Goal: Task Accomplishment & Management: Complete application form

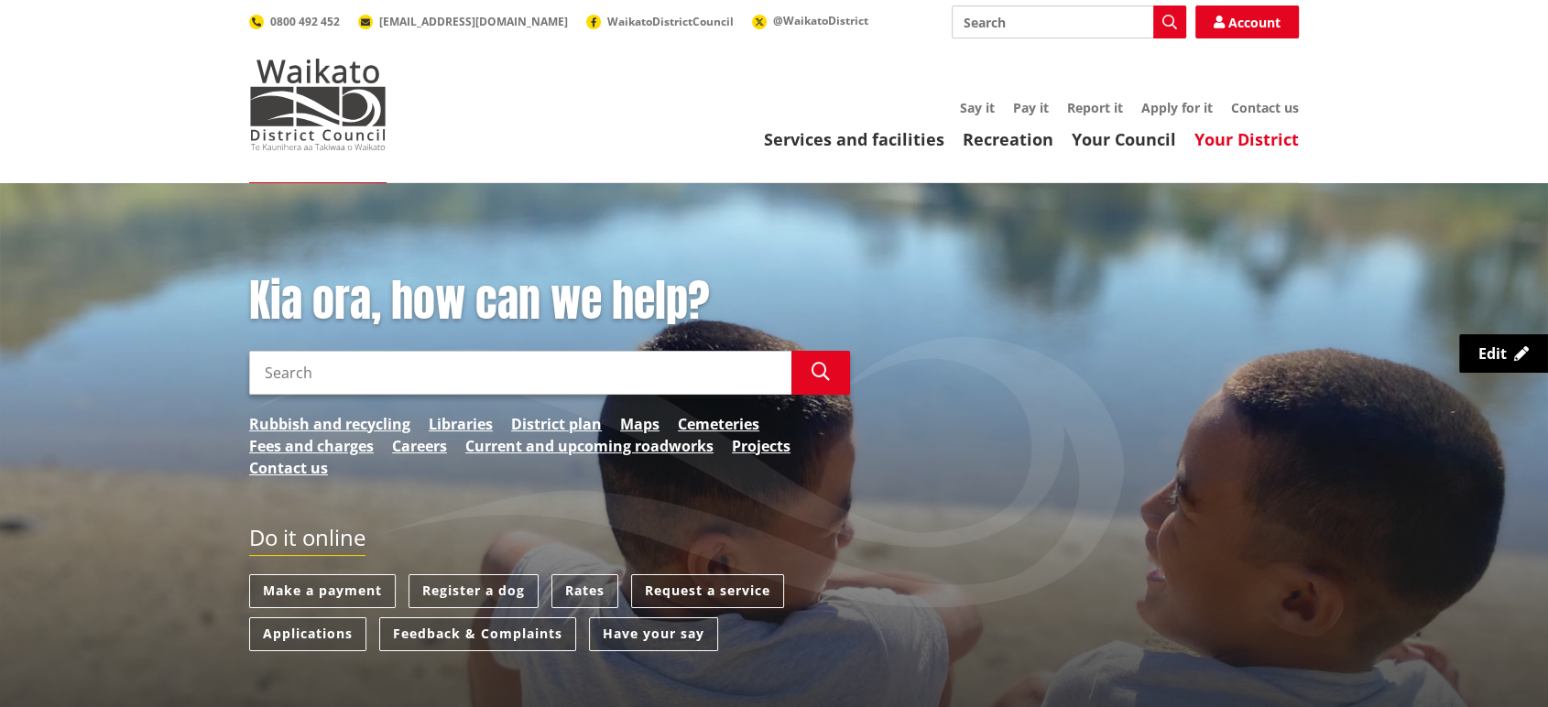
click at [1256, 131] on link "Your District" at bounding box center [1246, 139] width 104 height 22
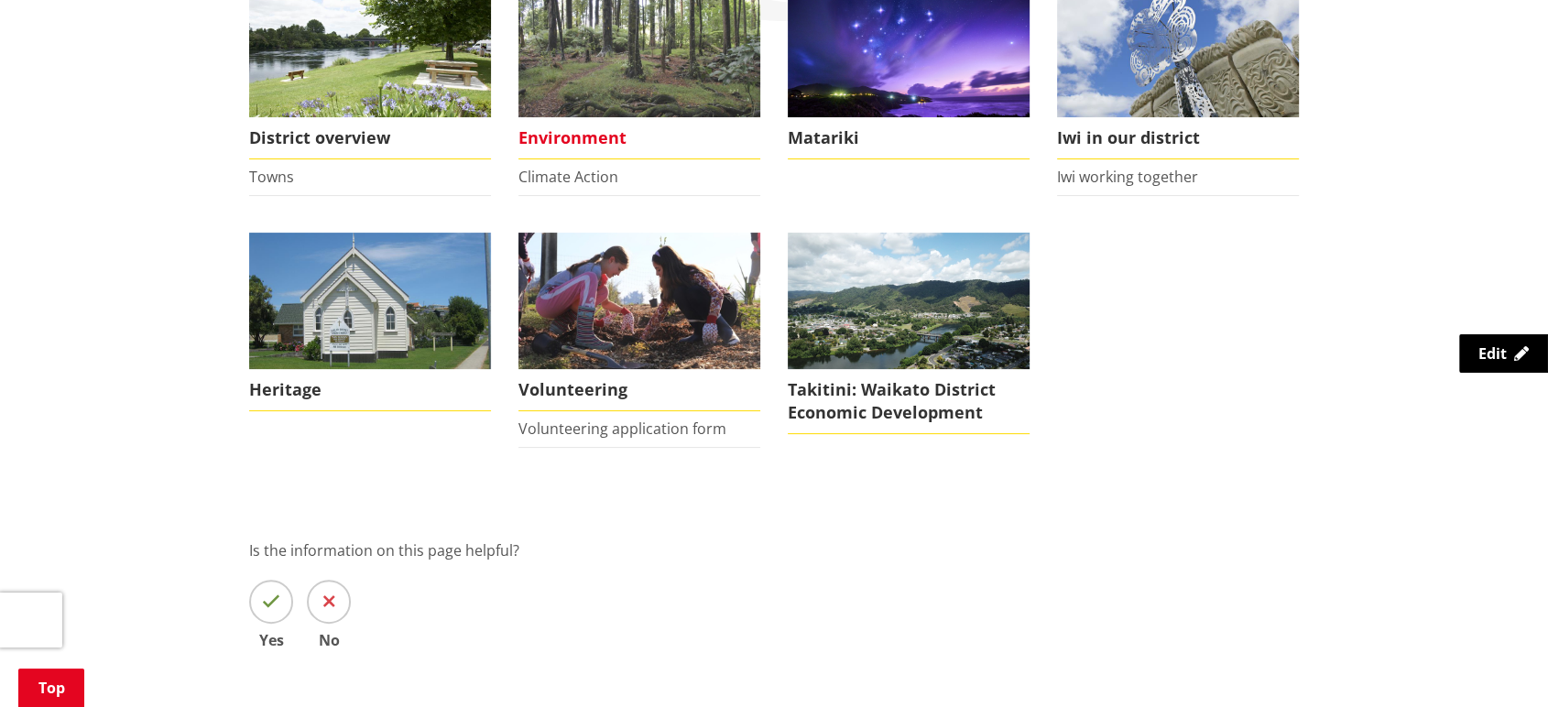
scroll to position [397, 0]
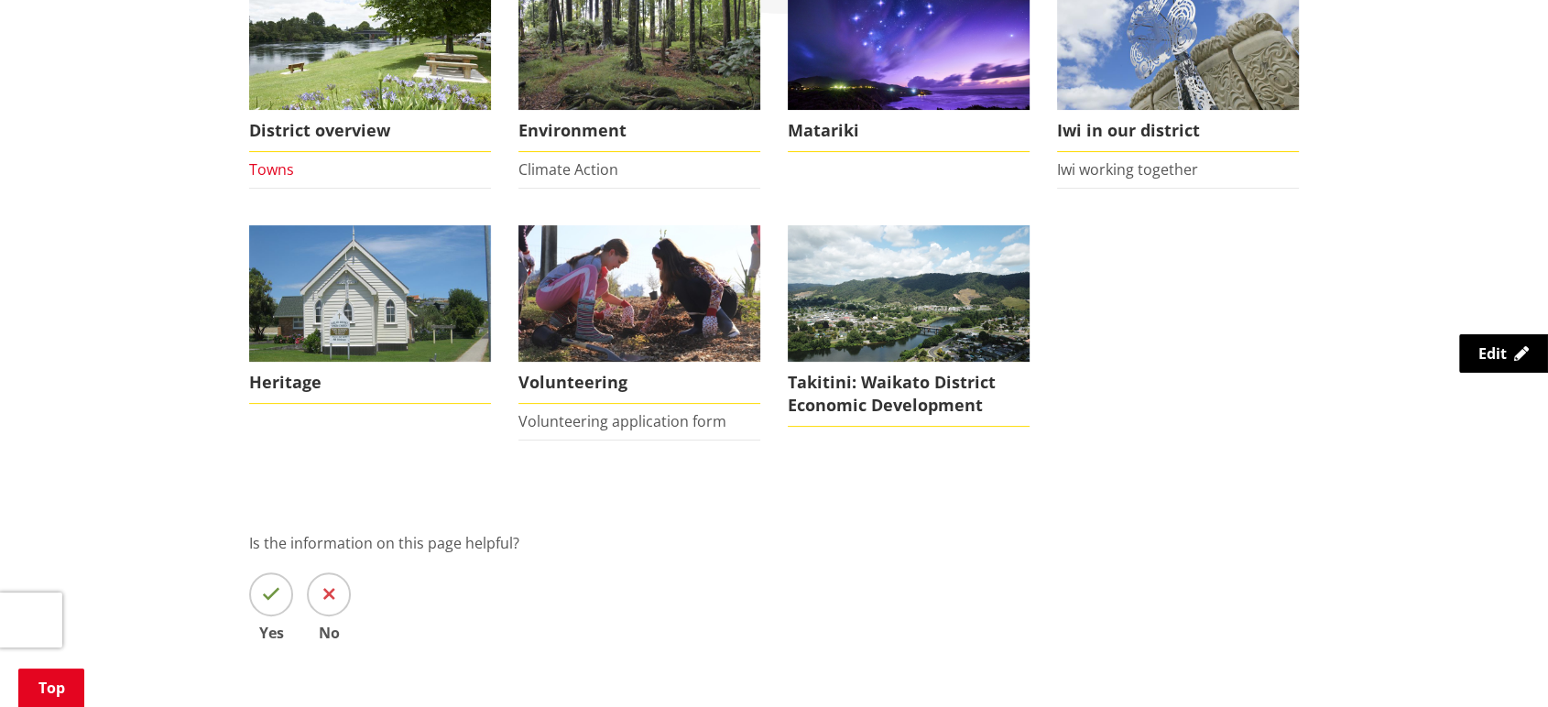
click at [269, 161] on link "Towns" at bounding box center [271, 169] width 45 height 20
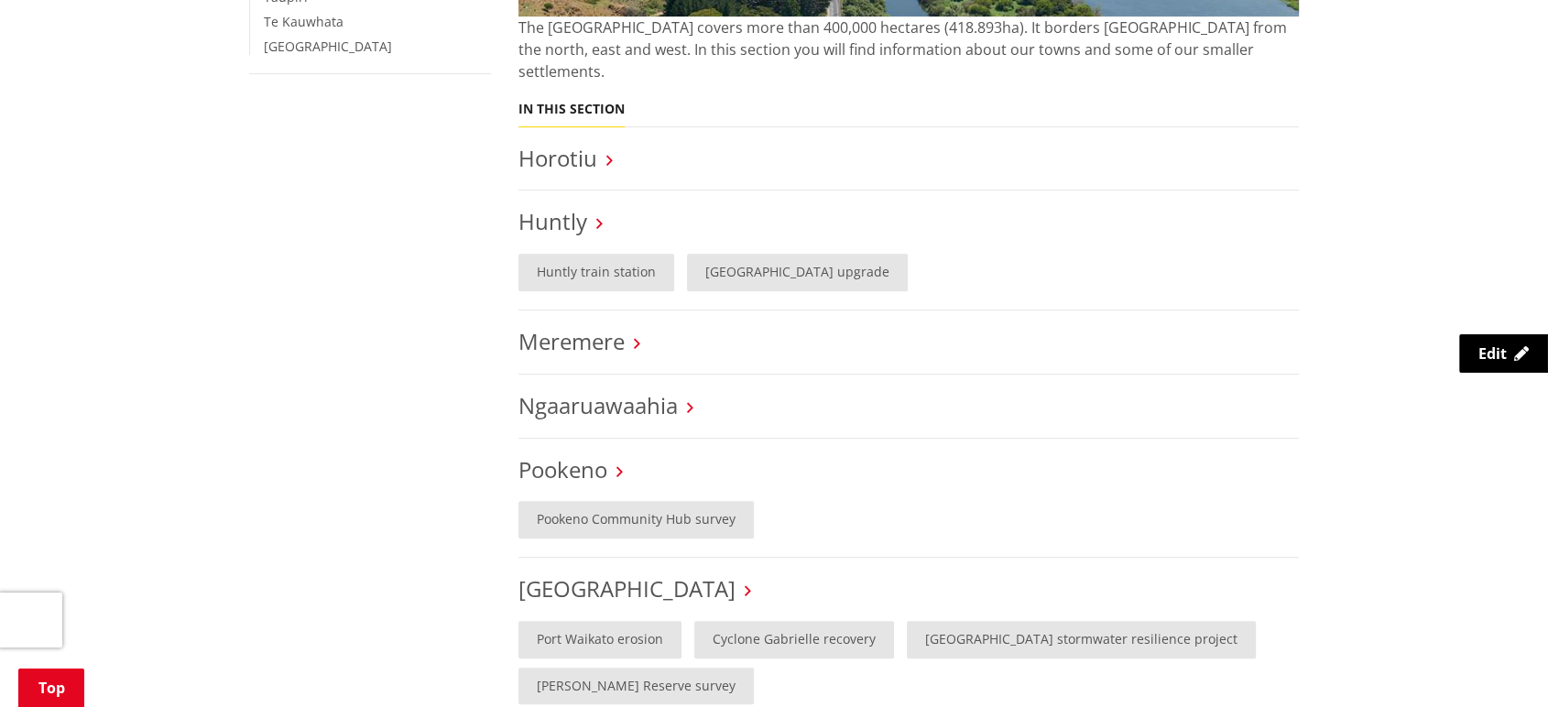
scroll to position [925, 0]
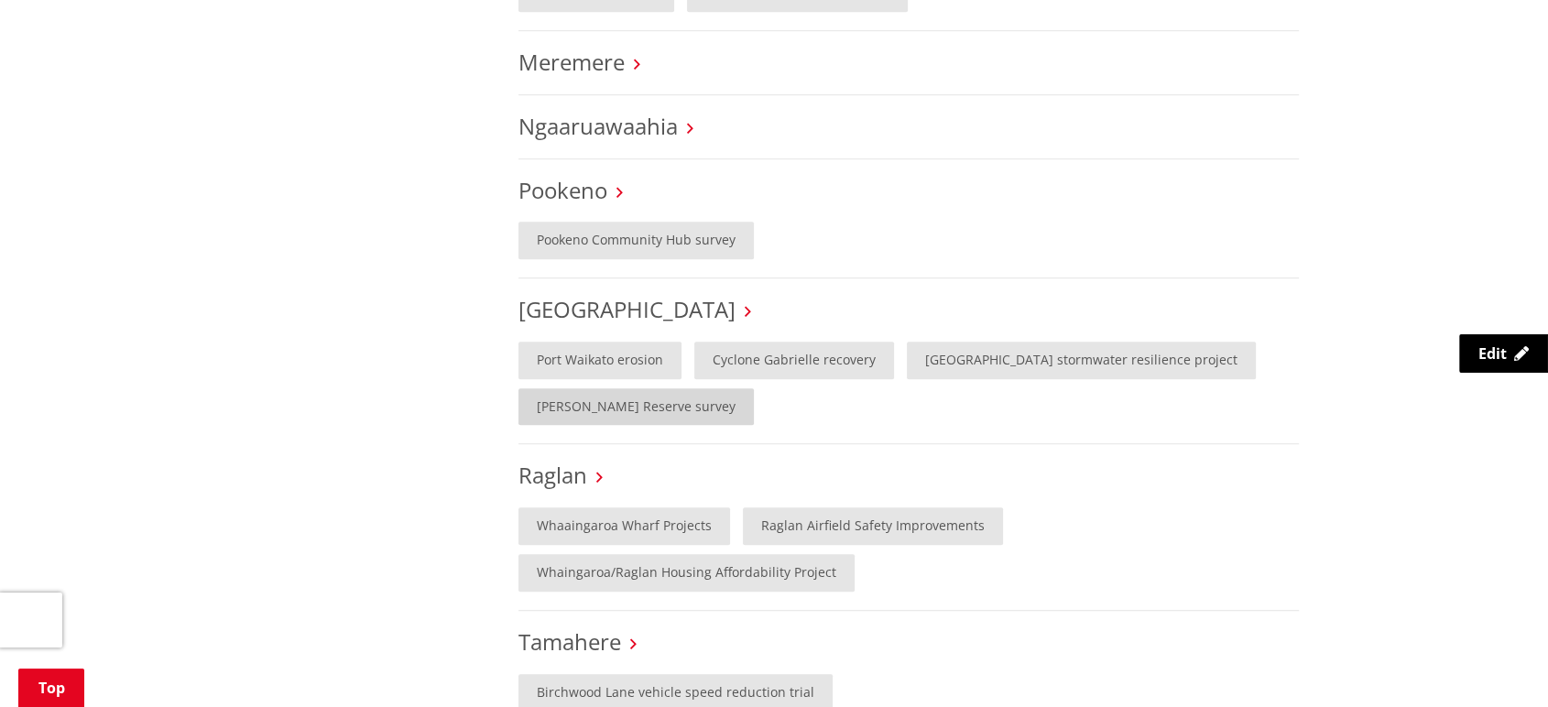
click at [625, 388] on link "[PERSON_NAME] Reserve survey" at bounding box center [635, 407] width 235 height 38
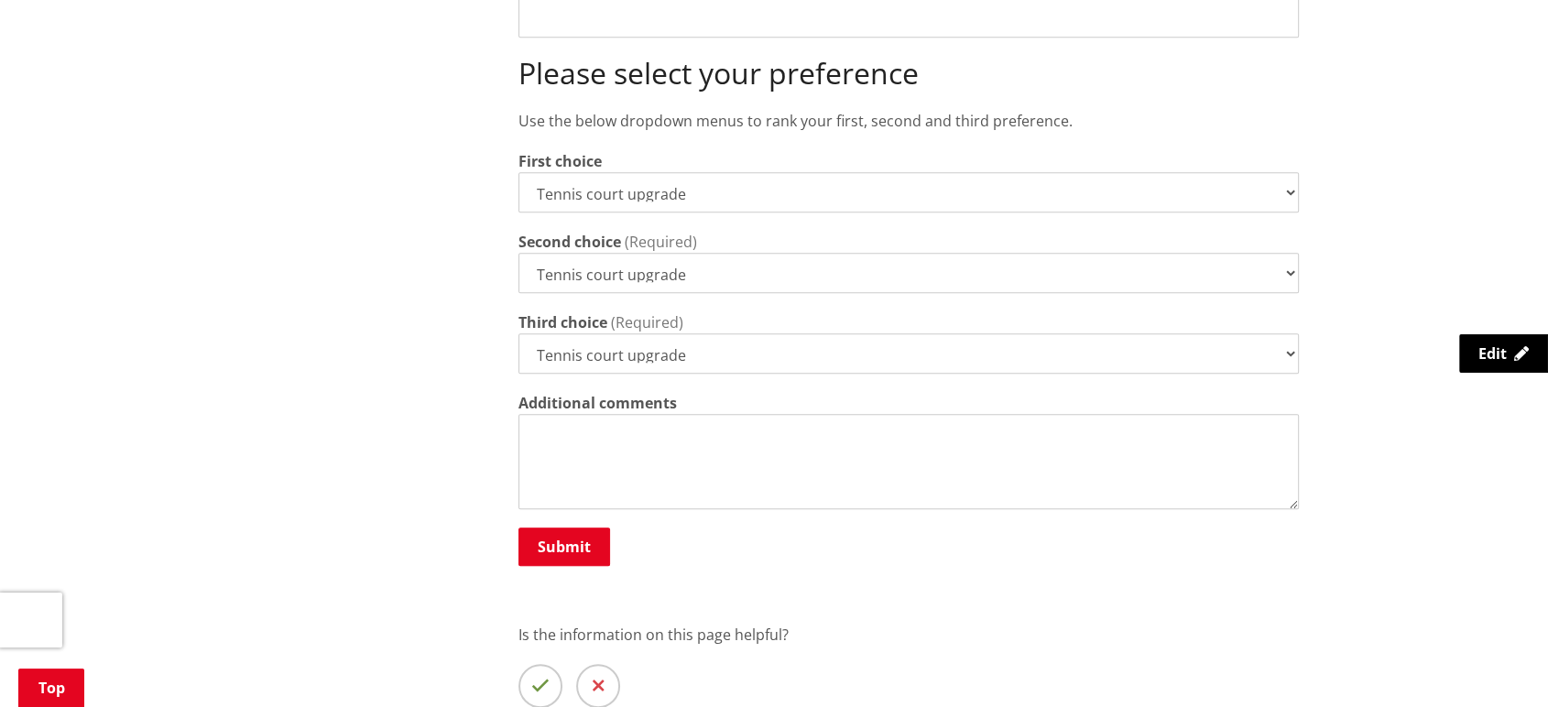
scroll to position [1010, 0]
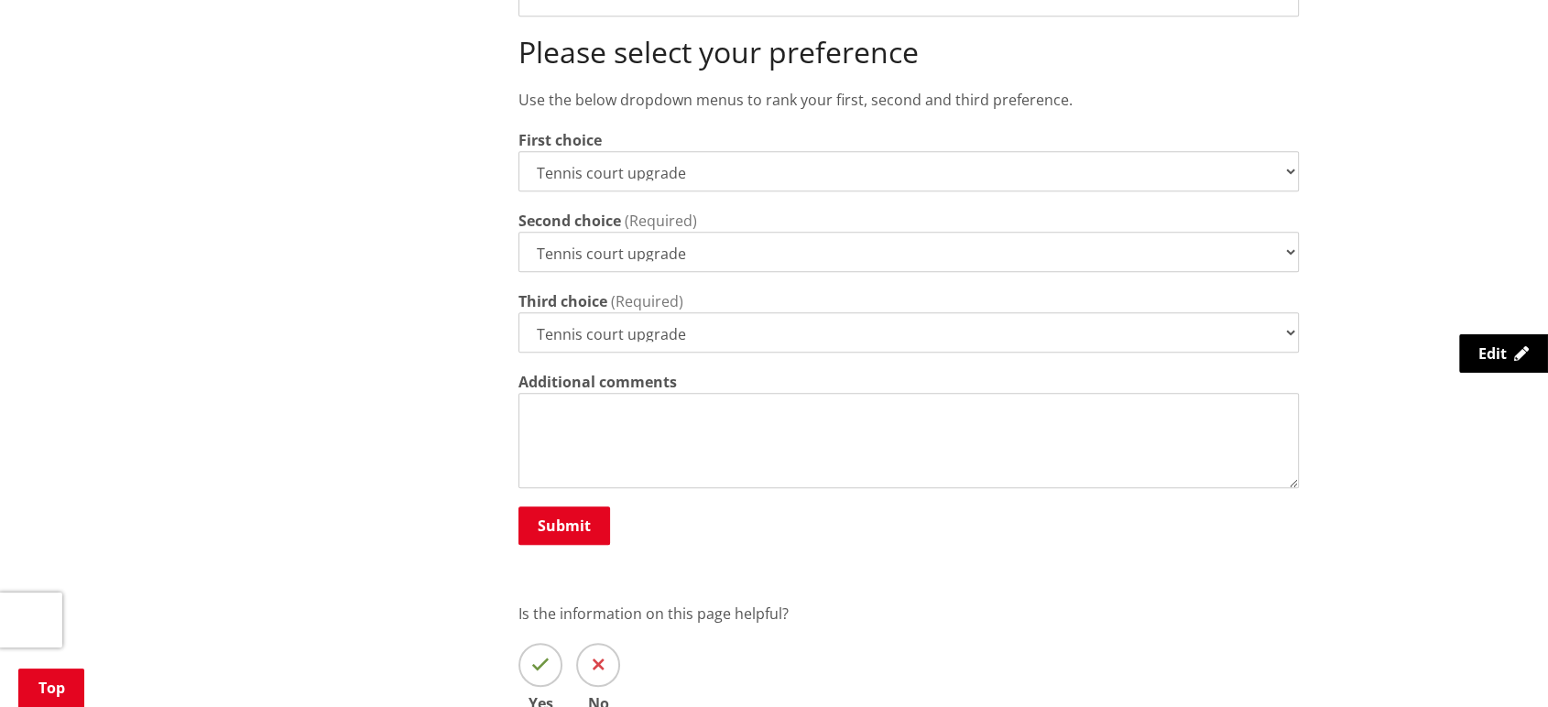
click at [597, 151] on select "Tennis court upgrade New 3x3 basketball half-court Modular pump track" at bounding box center [908, 171] width 780 height 40
click at [638, 151] on select "Tennis court upgrade New 3x3 basketball half-court Modular pump track" at bounding box center [908, 171] width 780 height 40
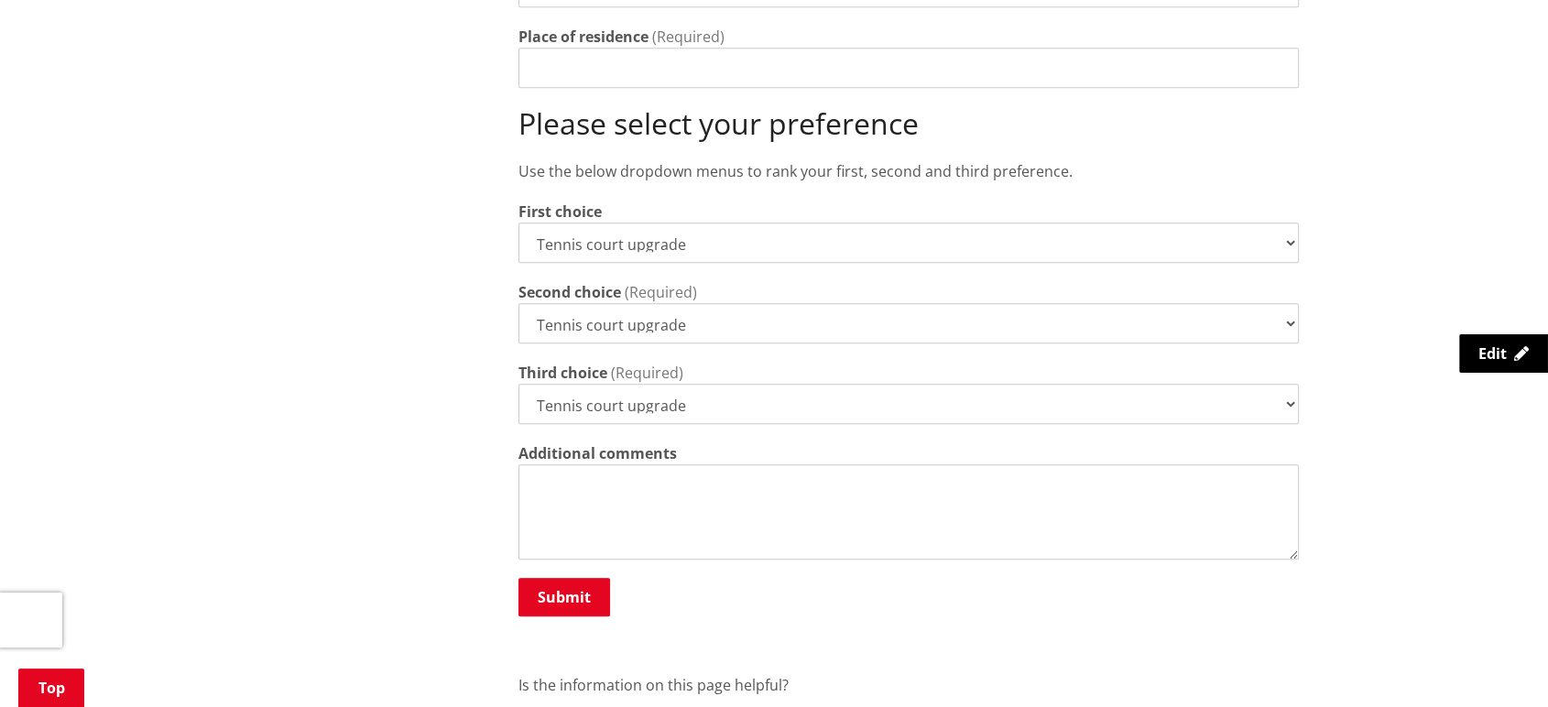
scroll to position [937, 0]
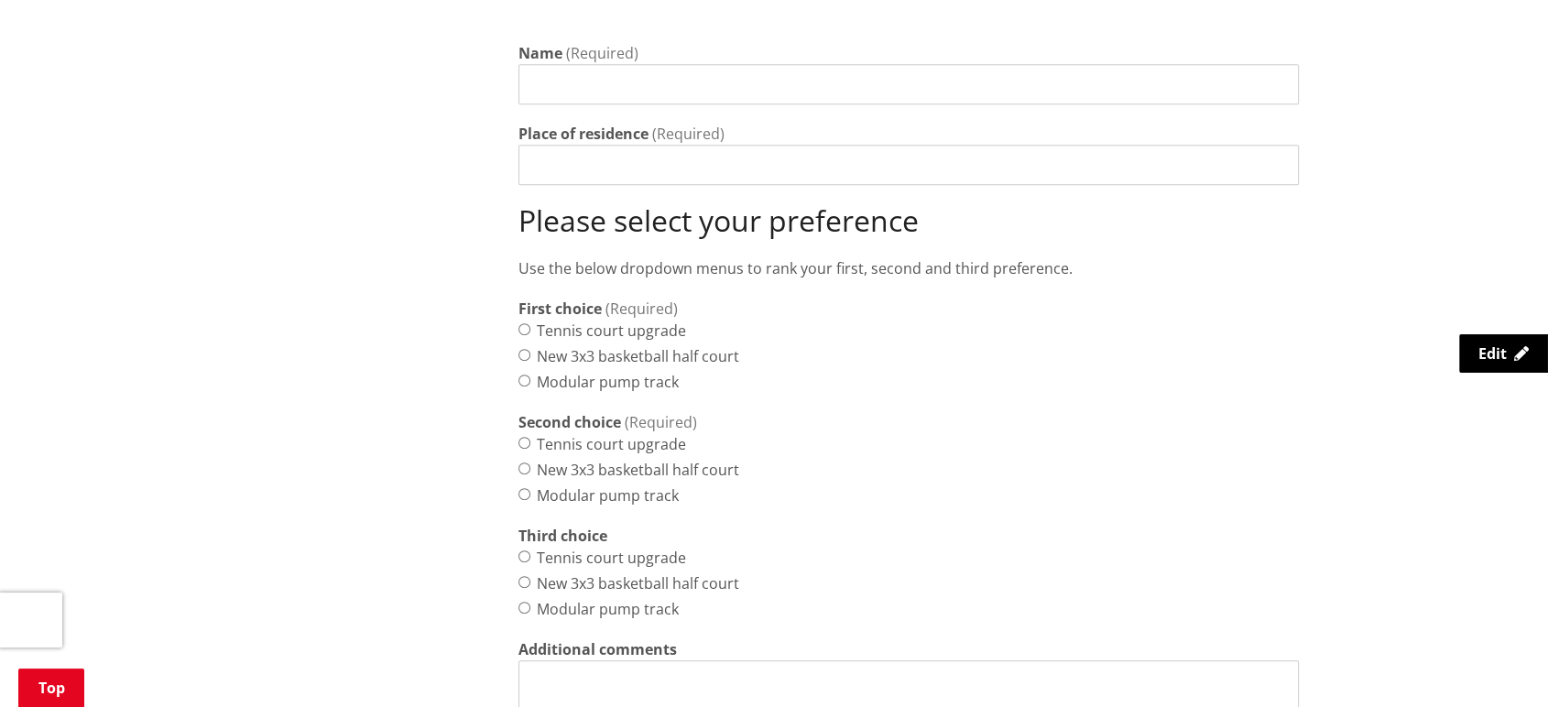
scroll to position [731, 0]
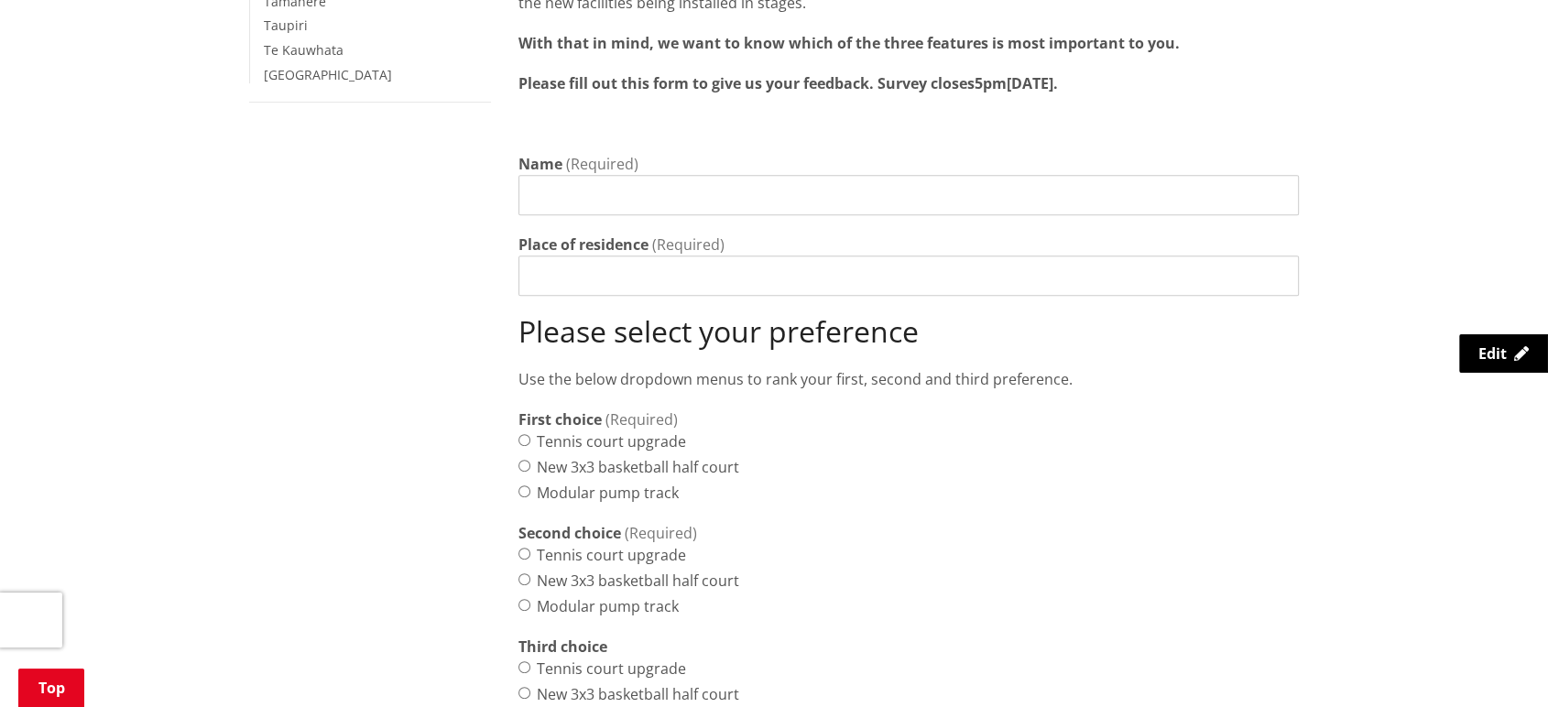
click at [554, 175] on input "Name" at bounding box center [908, 195] width 780 height 40
type input "Test"
click at [557, 256] on input "Place of residence" at bounding box center [908, 276] width 780 height 40
type input "Testing"
click at [522, 460] on input "New 3x3 basketball half court" at bounding box center [524, 466] width 12 height 12
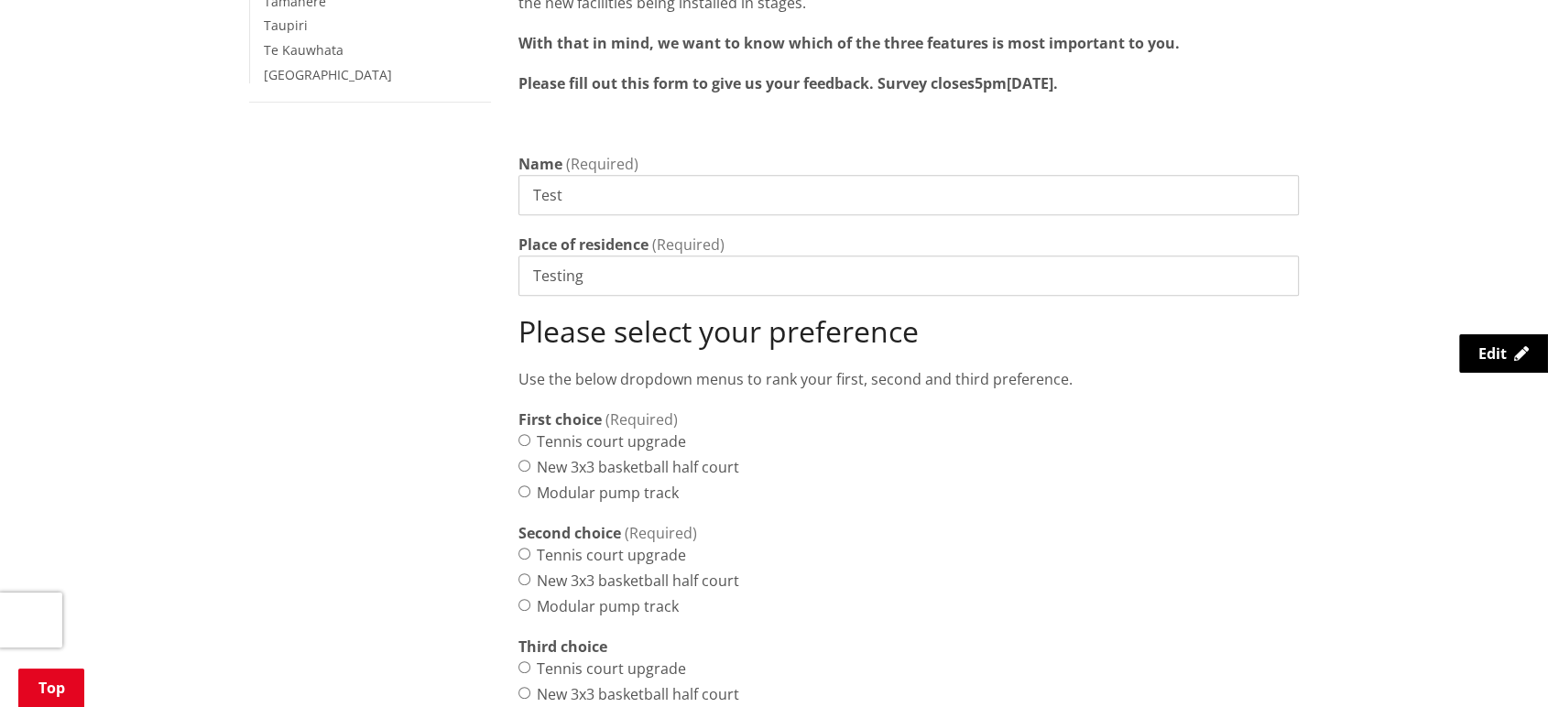
radio input "true"
click at [519, 544] on div "Tennis court upgrade" at bounding box center [908, 555] width 780 height 22
click at [529, 548] on input "Tennis court upgrade" at bounding box center [524, 554] width 12 height 12
radio input "true"
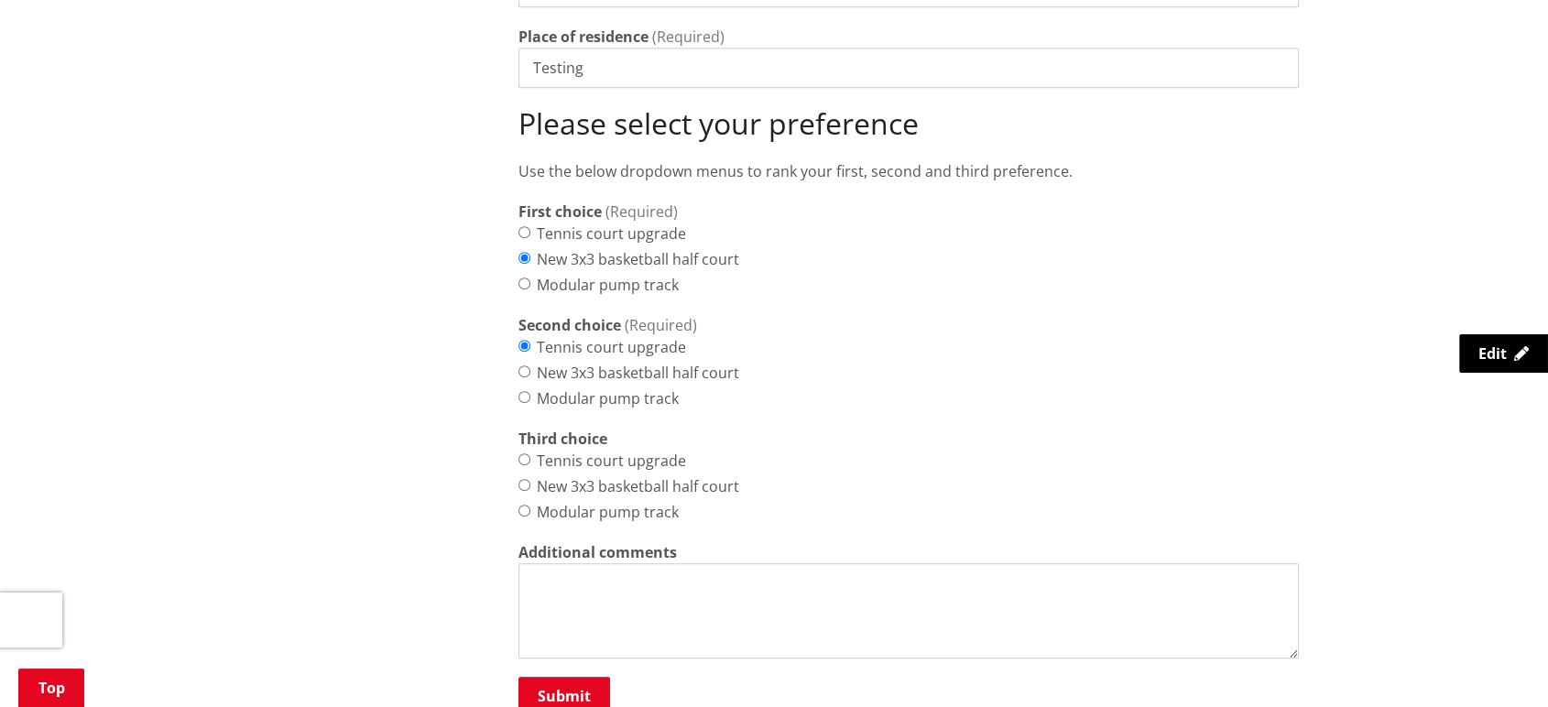
scroll to position [941, 0]
click at [526, 503] on input "Modular pump track" at bounding box center [524, 509] width 12 height 12
radio input "true"
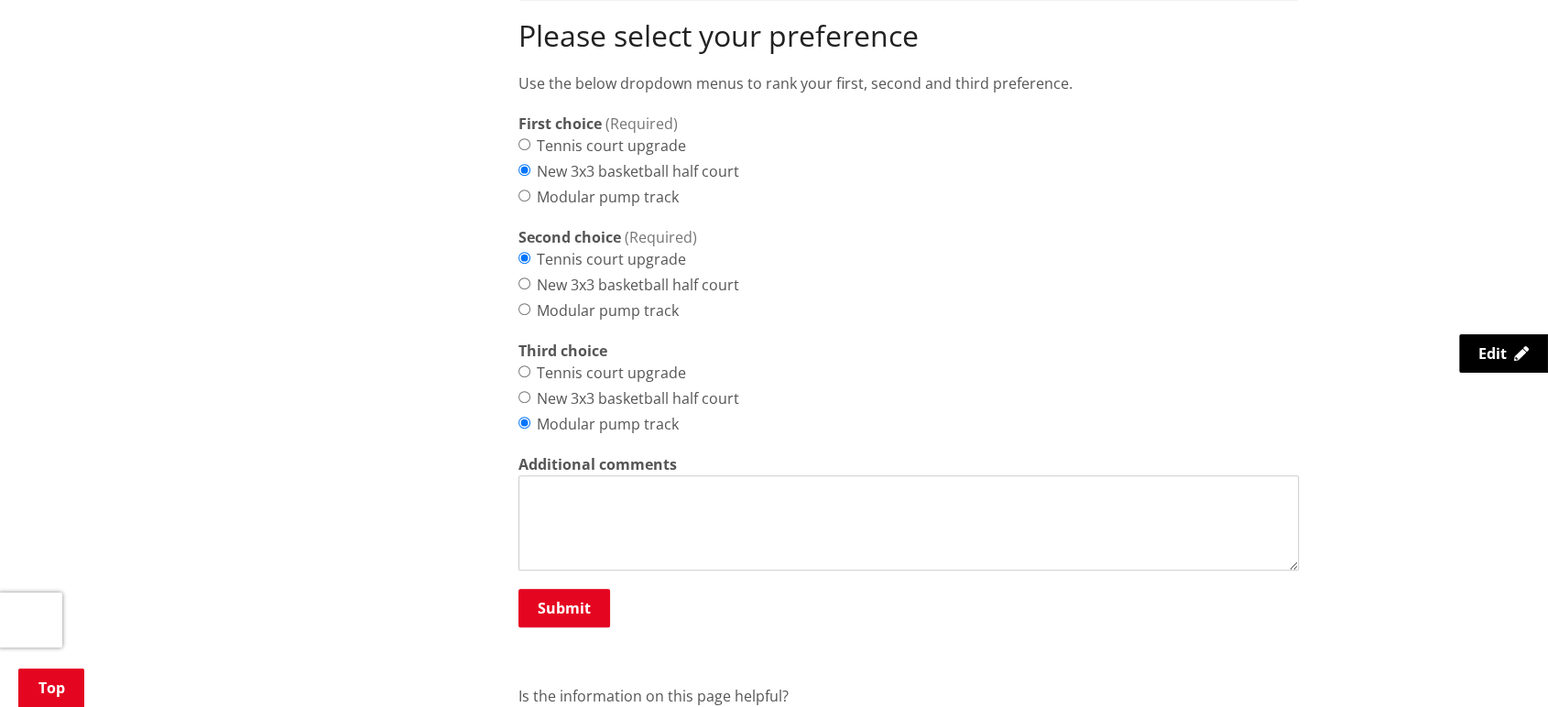
click at [598, 489] on textarea "Additional comments" at bounding box center [908, 522] width 780 height 95
type textarea "This is a test"
click at [583, 589] on button "Submit" at bounding box center [564, 608] width 92 height 38
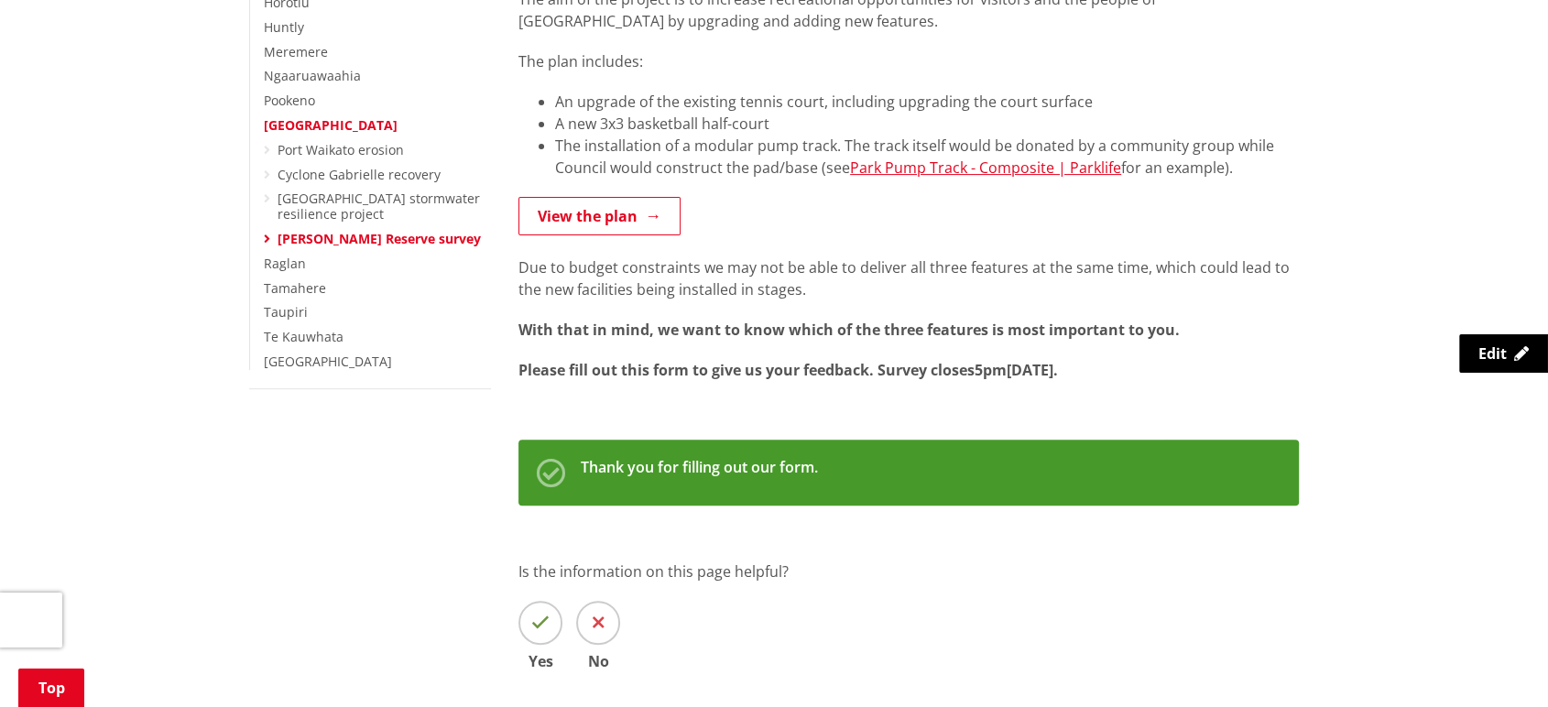
scroll to position [443, 0]
